Goal: Transaction & Acquisition: Obtain resource

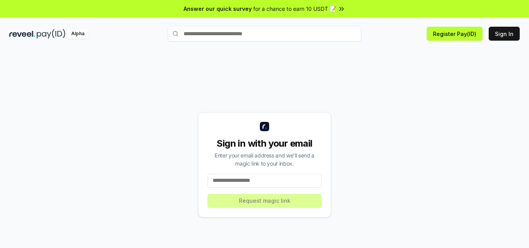
click at [140, 62] on div "Sign in with your email Enter your email address and we’ll send a magic link to…" at bounding box center [264, 164] width 510 height 211
click at [79, 35] on div "Alpha" at bounding box center [78, 34] width 22 height 10
click at [499, 34] on button "Sign In" at bounding box center [503, 34] width 31 height 14
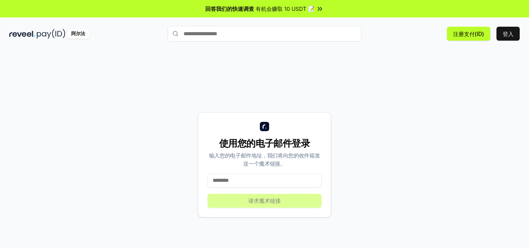
click at [308, 9] on font "有机会赚取 10 USDT 📝" at bounding box center [284, 8] width 59 height 7
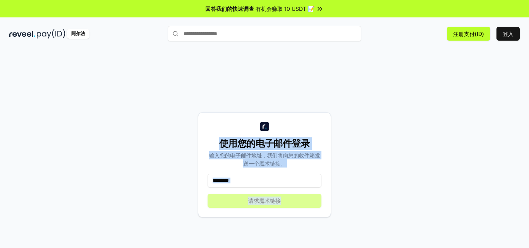
drag, startPoint x: 211, startPoint y: 140, endPoint x: 364, endPoint y: 194, distance: 162.4
click at [364, 194] on div "使用您的电子邮件登录 输入您的电子邮件地址，我们将向您的收件箱发送一个魔术链接。 请求魔术链接" at bounding box center [264, 164] width 510 height 211
click at [378, 115] on div "使用您的电子邮件登录 输入您的电子邮件地址，我们将向您的收件箱发送一个魔术链接。 请求魔术链接" at bounding box center [264, 164] width 510 height 211
